Goal: Transaction & Acquisition: Purchase product/service

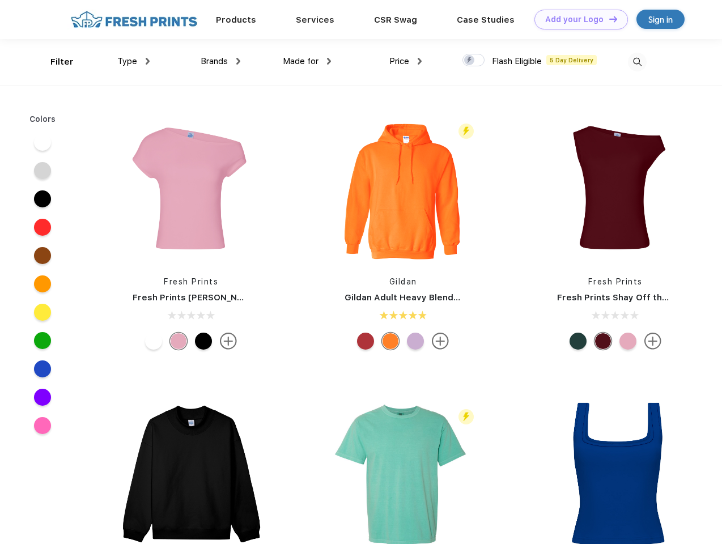
click at [577, 19] on link "Add your Logo Design Tool" at bounding box center [580, 20] width 93 height 20
click at [0, 0] on div "Design Tool" at bounding box center [0, 0] width 0 height 0
click at [608, 19] on link "Add your Logo Design Tool" at bounding box center [580, 20] width 93 height 20
click at [54, 62] on div "Filter" at bounding box center [61, 62] width 23 height 13
click at [134, 61] on span "Type" at bounding box center [127, 61] width 20 height 10
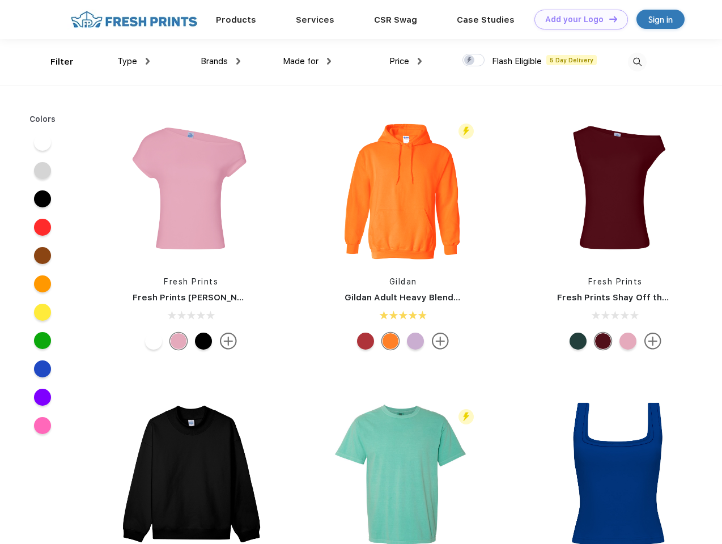
click at [220, 61] on span "Brands" at bounding box center [214, 61] width 27 height 10
click at [307, 61] on span "Made for" at bounding box center [301, 61] width 36 height 10
click at [406, 61] on span "Price" at bounding box center [399, 61] width 20 height 10
click at [474, 61] on div at bounding box center [473, 60] width 22 height 12
click at [470, 61] on input "checkbox" at bounding box center [465, 56] width 7 height 7
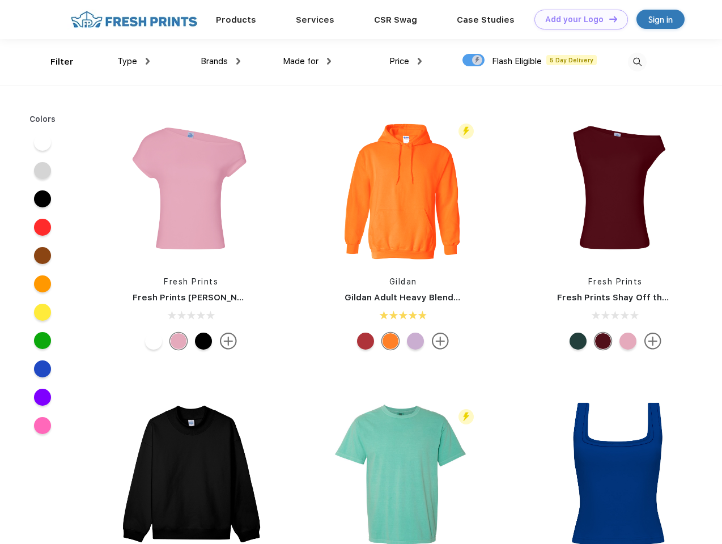
click at [637, 62] on img at bounding box center [637, 62] width 19 height 19
